Goal: Task Accomplishment & Management: Use online tool/utility

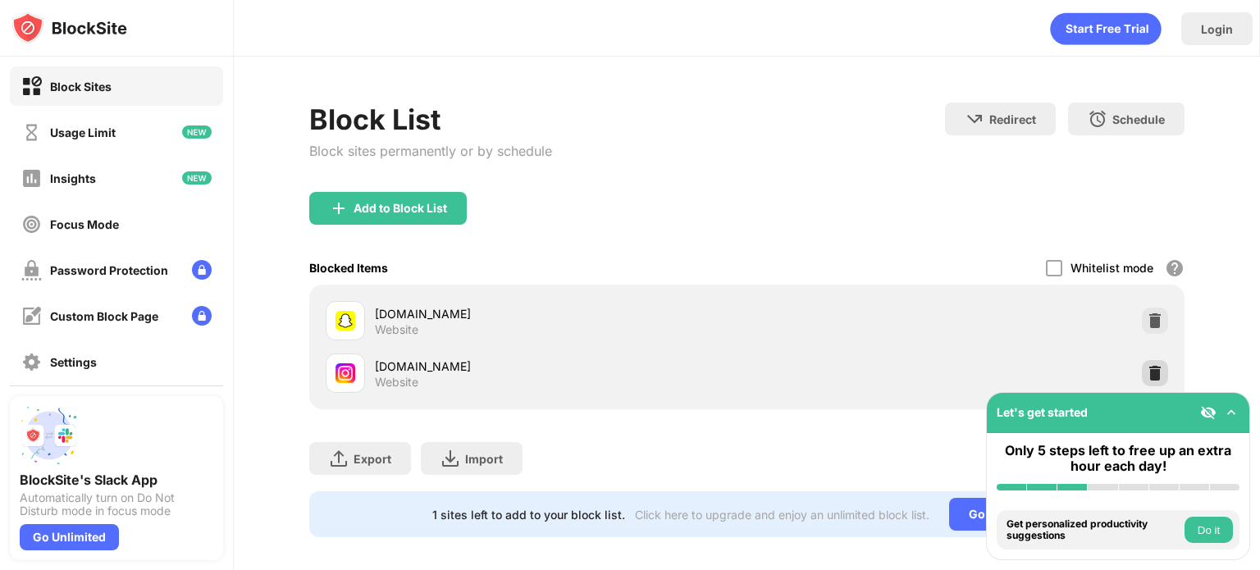
click at [1147, 367] on img at bounding box center [1155, 373] width 16 height 16
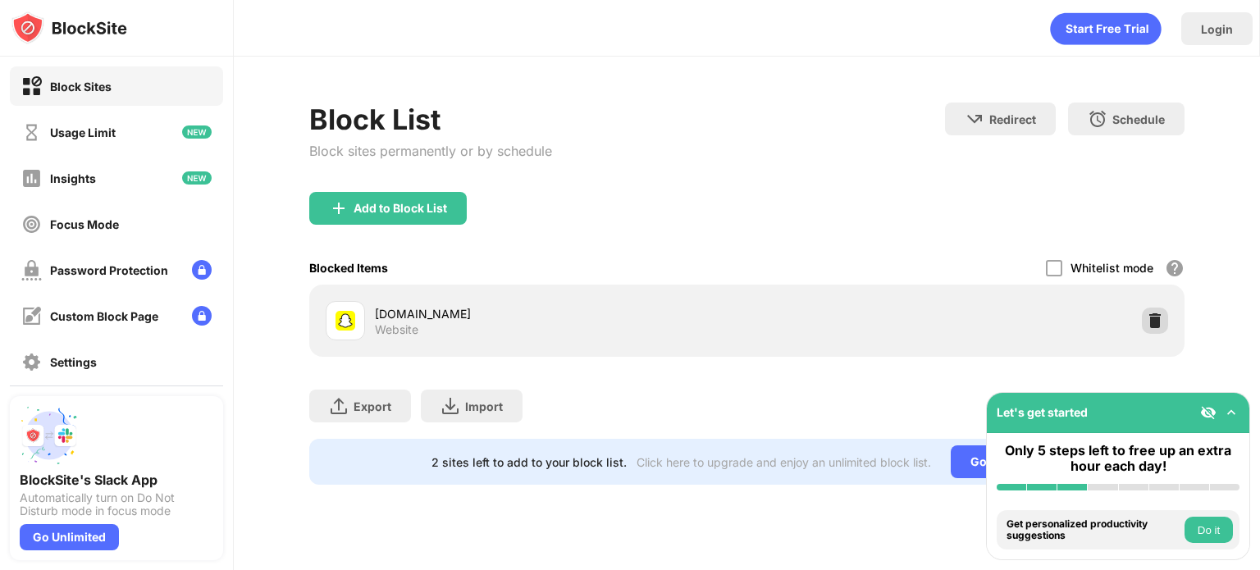
click at [1156, 324] on img at bounding box center [1155, 321] width 16 height 16
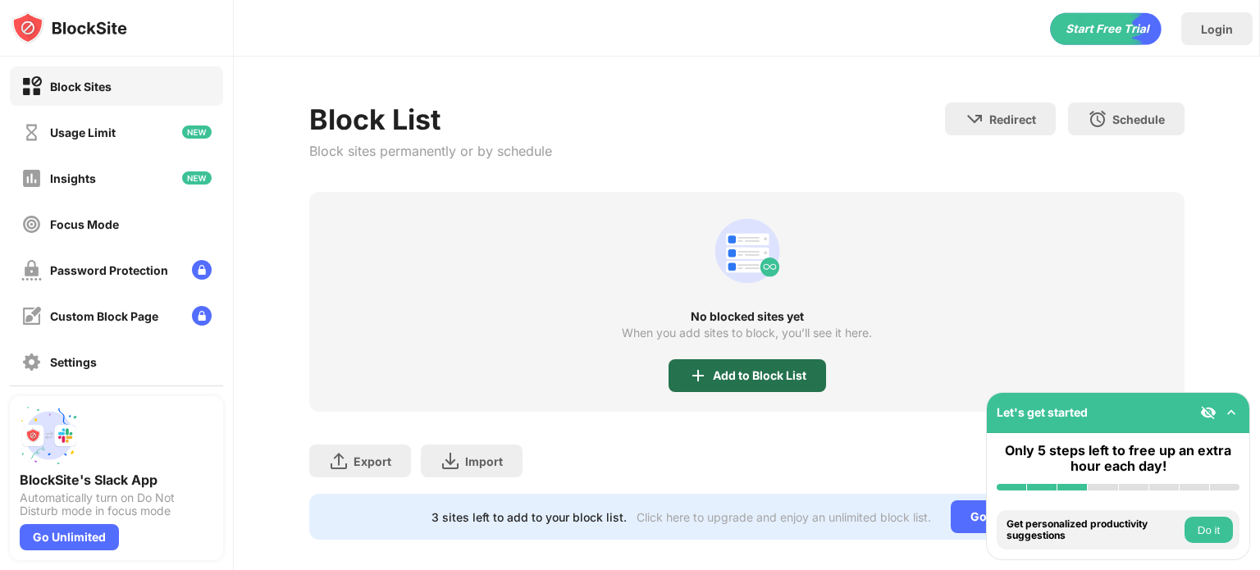
click at [694, 373] on img at bounding box center [698, 376] width 20 height 20
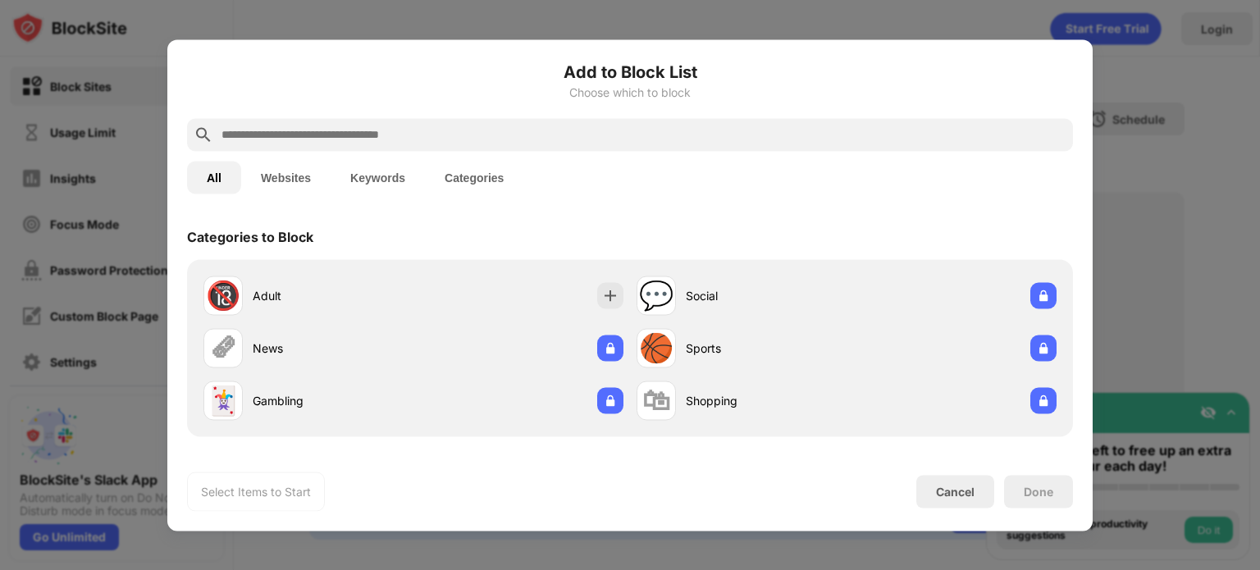
click at [702, 132] on input "text" at bounding box center [643, 135] width 847 height 20
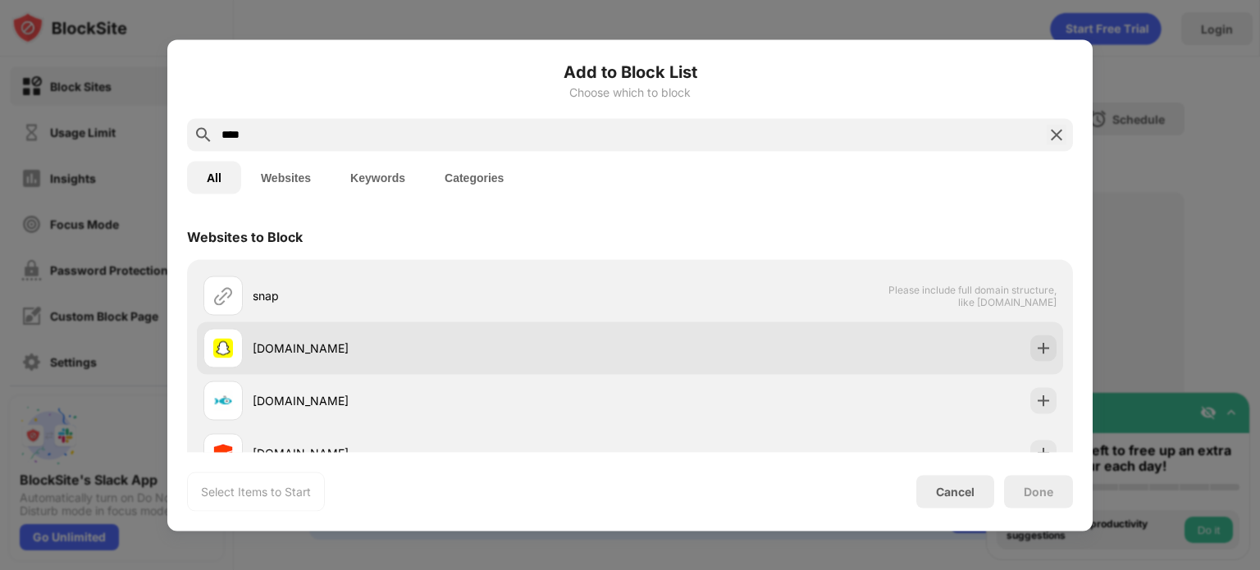
type input "****"
click at [1012, 341] on div "[DOMAIN_NAME]" at bounding box center [630, 348] width 866 height 52
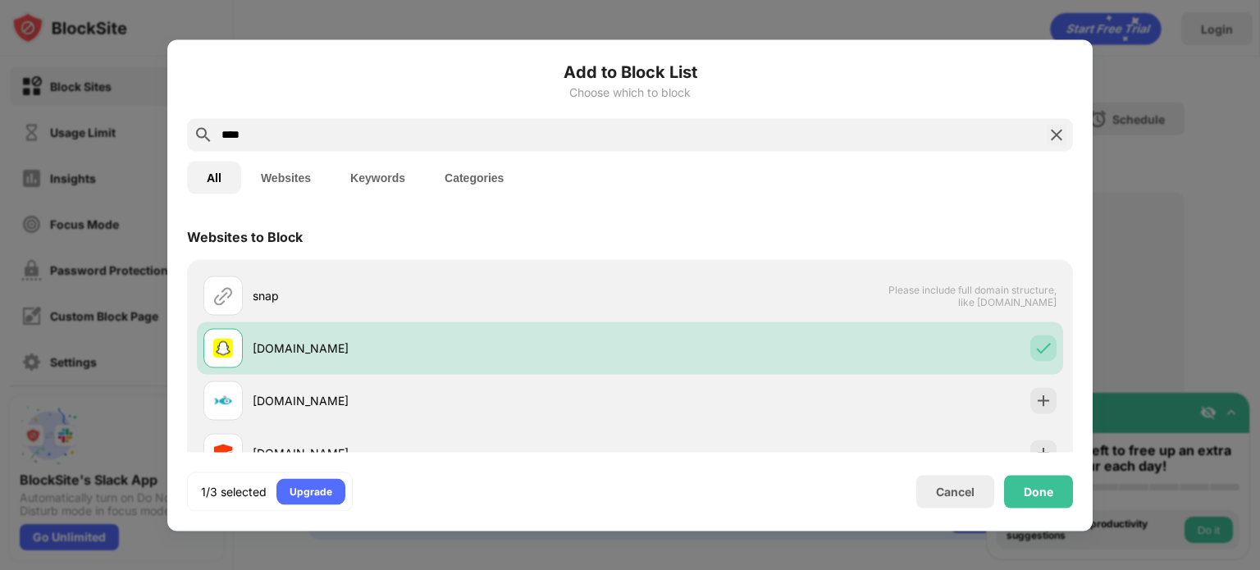
click at [1053, 144] on img at bounding box center [1057, 135] width 20 height 20
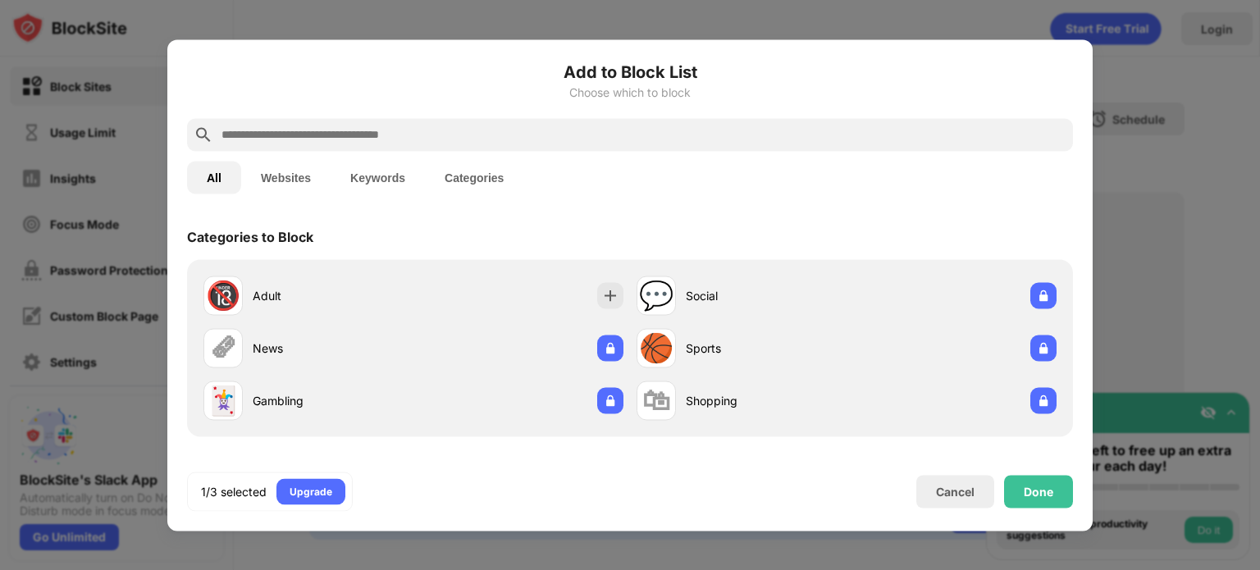
click at [929, 135] on input "text" at bounding box center [643, 135] width 847 height 20
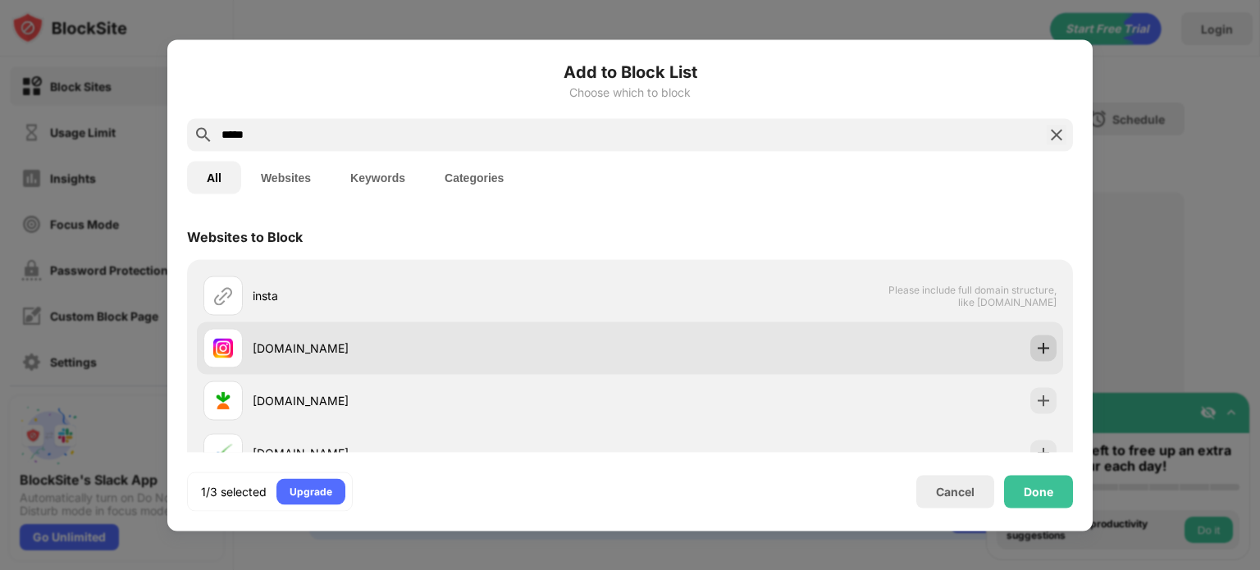
type input "*****"
click at [1043, 352] on div at bounding box center [1043, 348] width 26 height 26
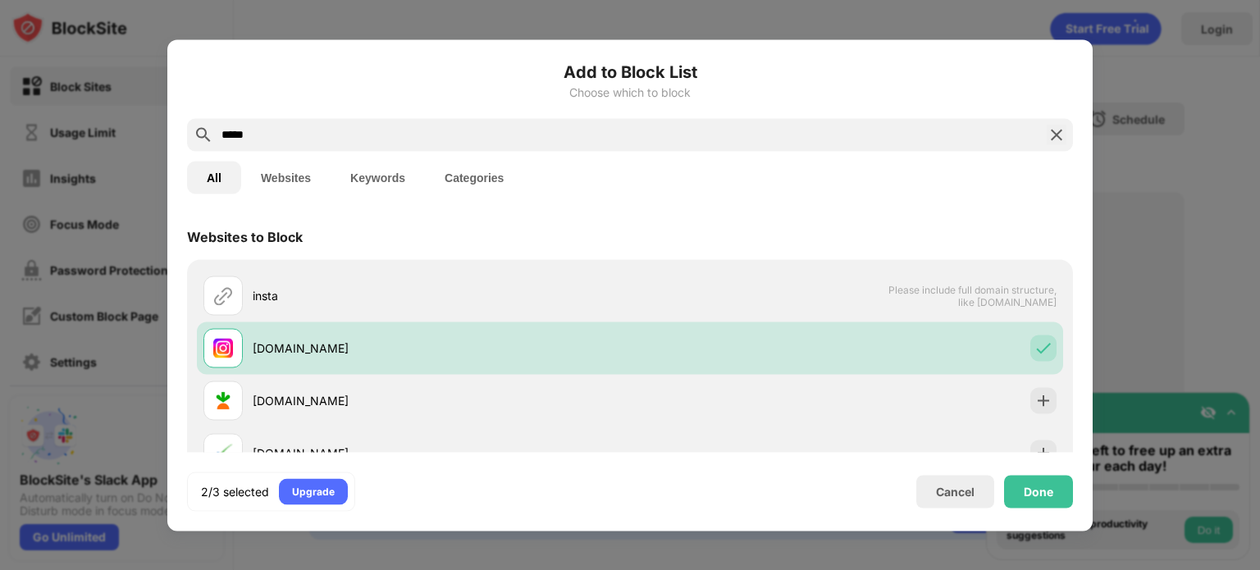
click at [1031, 506] on div "Done" at bounding box center [1038, 491] width 69 height 33
